Goal: Task Accomplishment & Management: Use online tool/utility

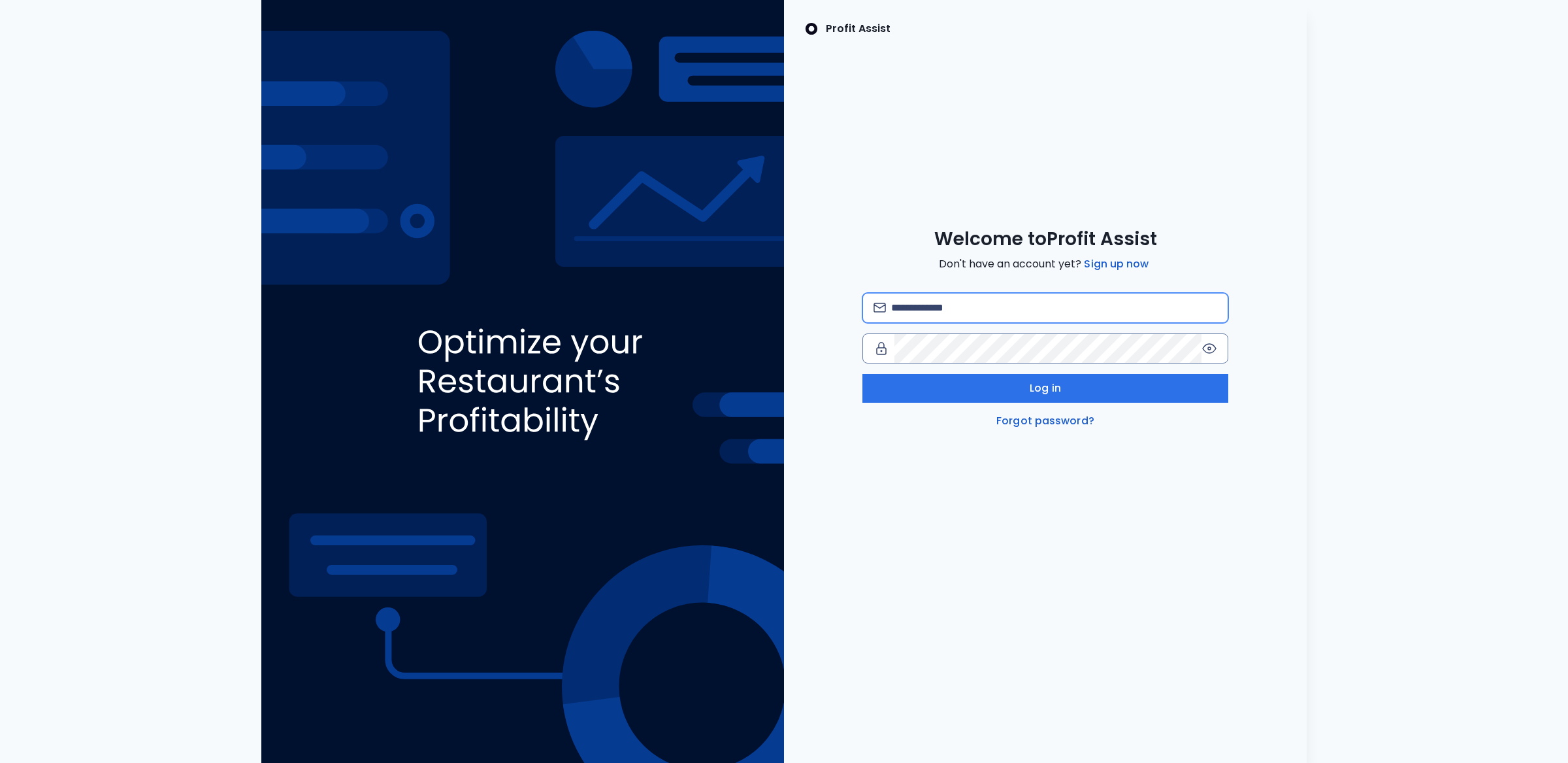
click at [963, 321] on input "email" at bounding box center [1054, 307] width 326 height 29
type input "**********"
